Goal: Task Accomplishment & Management: Use online tool/utility

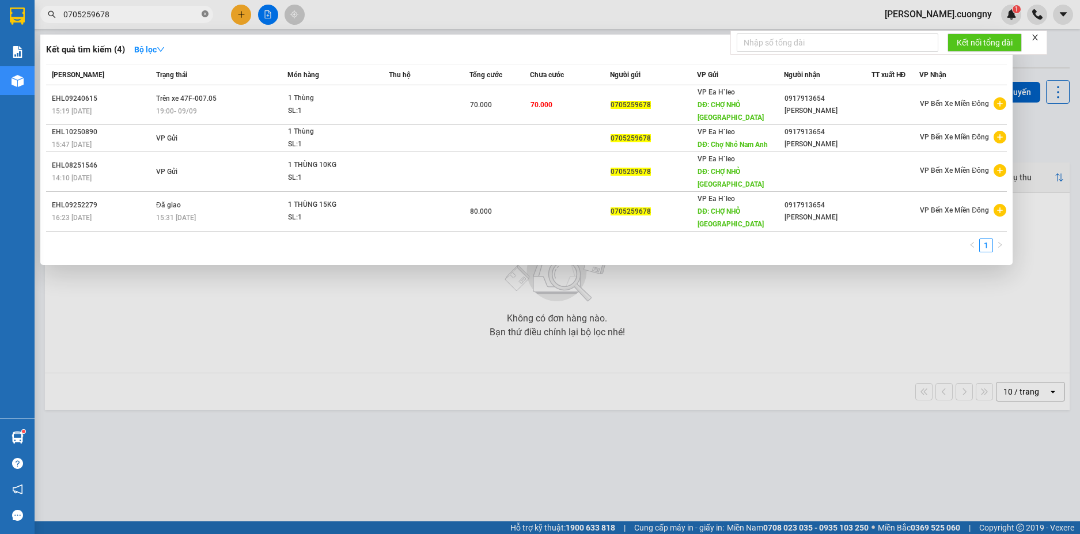
click at [207, 14] on icon "close-circle" at bounding box center [205, 13] width 7 height 7
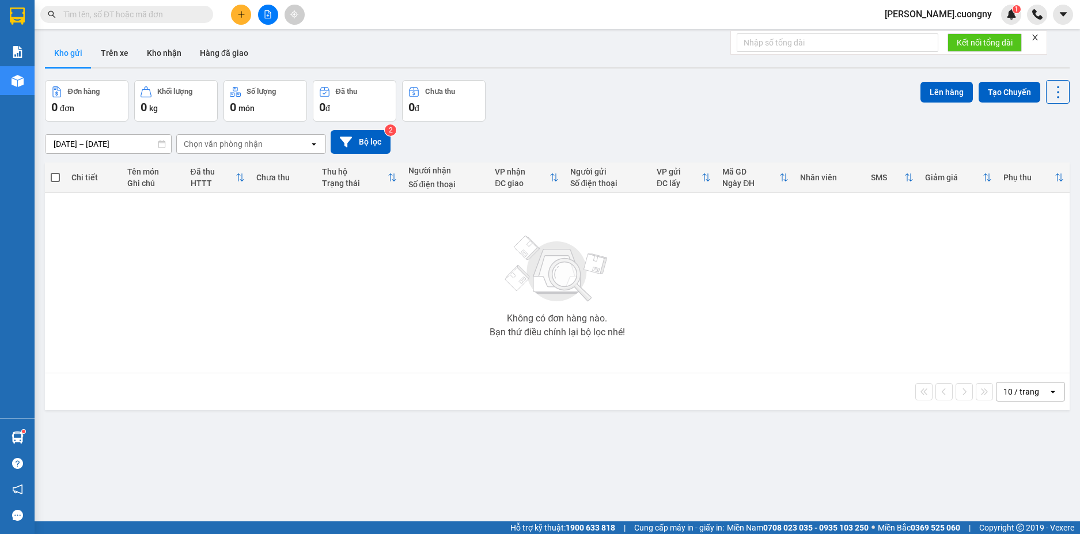
paste input "0866808239"
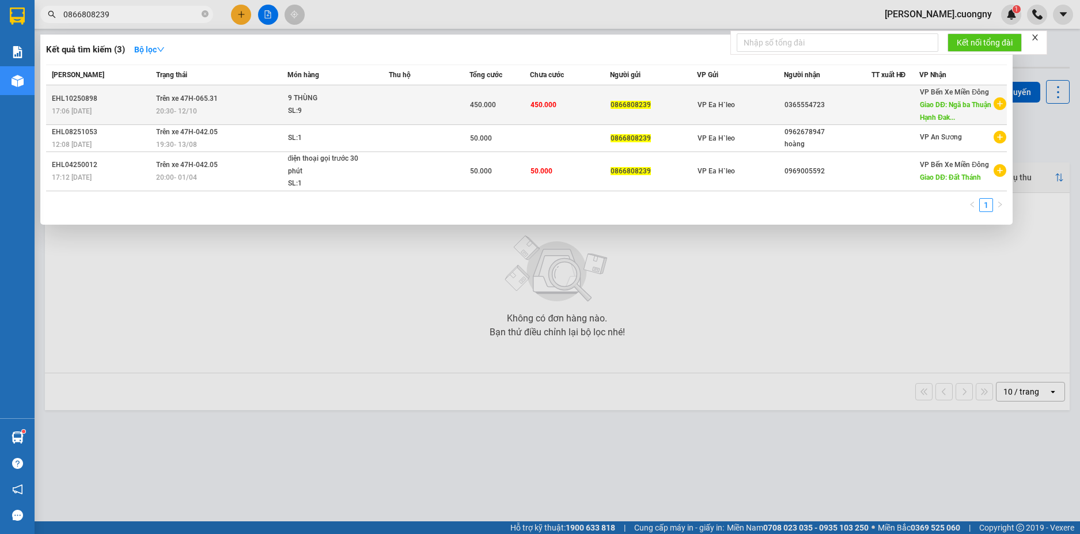
type input "0866808239"
click at [922, 112] on div "VP Bến Xe Miền Đông Giao DĐ: Ngã ba Thuận Hạnh Đak..." at bounding box center [956, 105] width 72 height 38
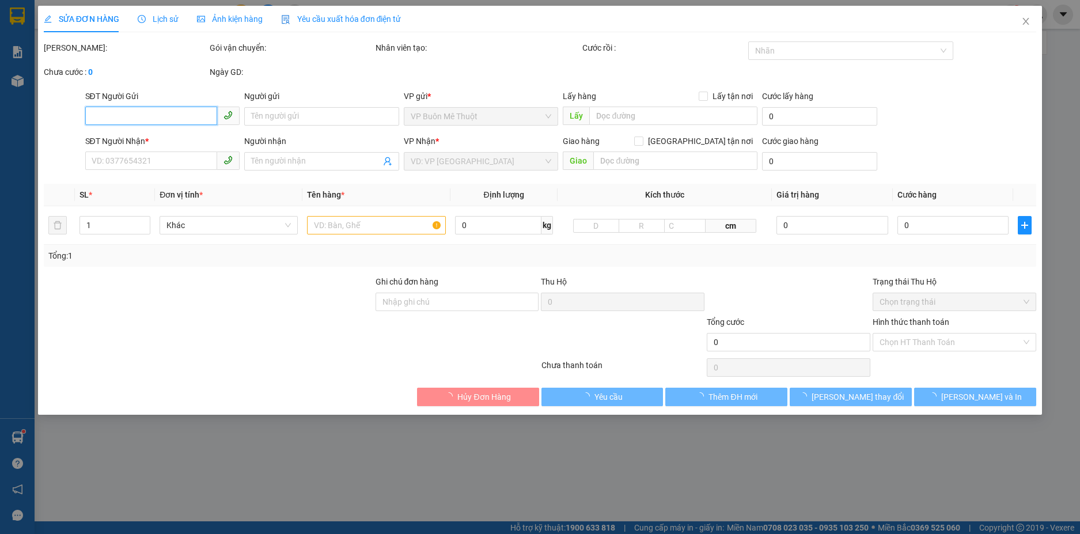
type input "0866808239"
type input "0365554723"
type input "Ngã ba Thuận Hạnh ĐakSong"
type input "450.000"
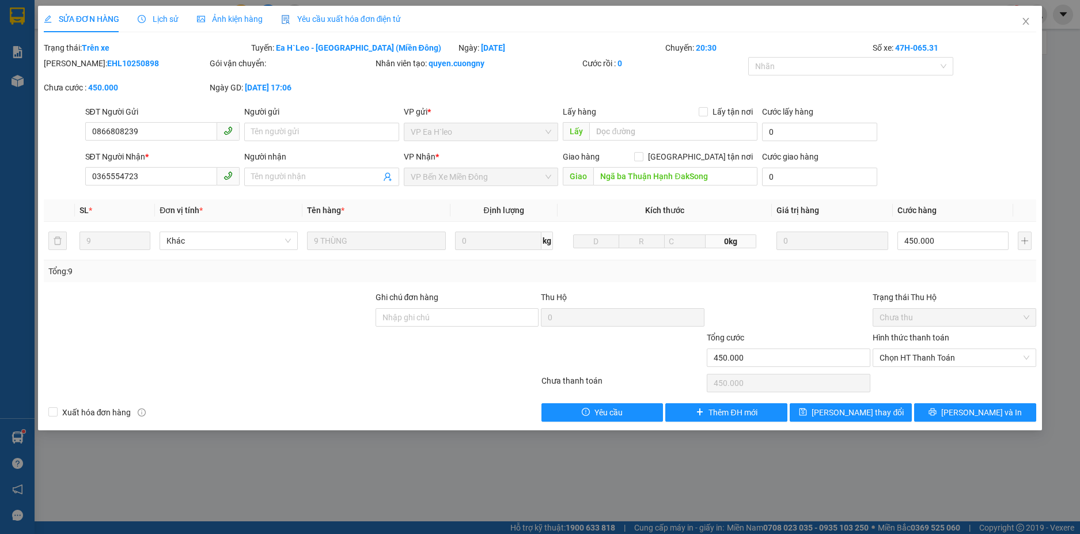
click at [267, 297] on div at bounding box center [209, 311] width 332 height 40
